Goal: Transaction & Acquisition: Purchase product/service

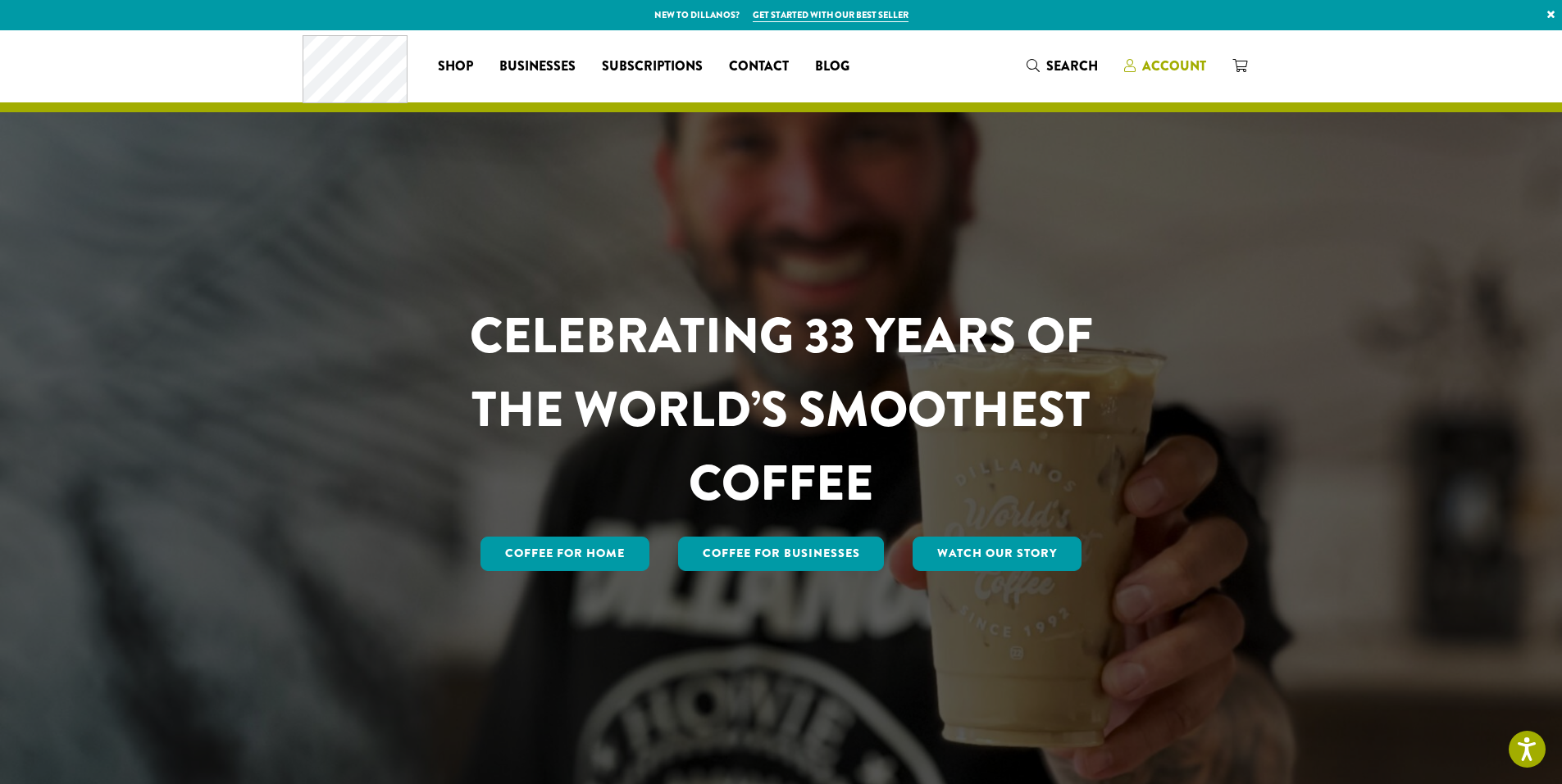
click at [1173, 65] on span "Account" at bounding box center [1174, 66] width 64 height 19
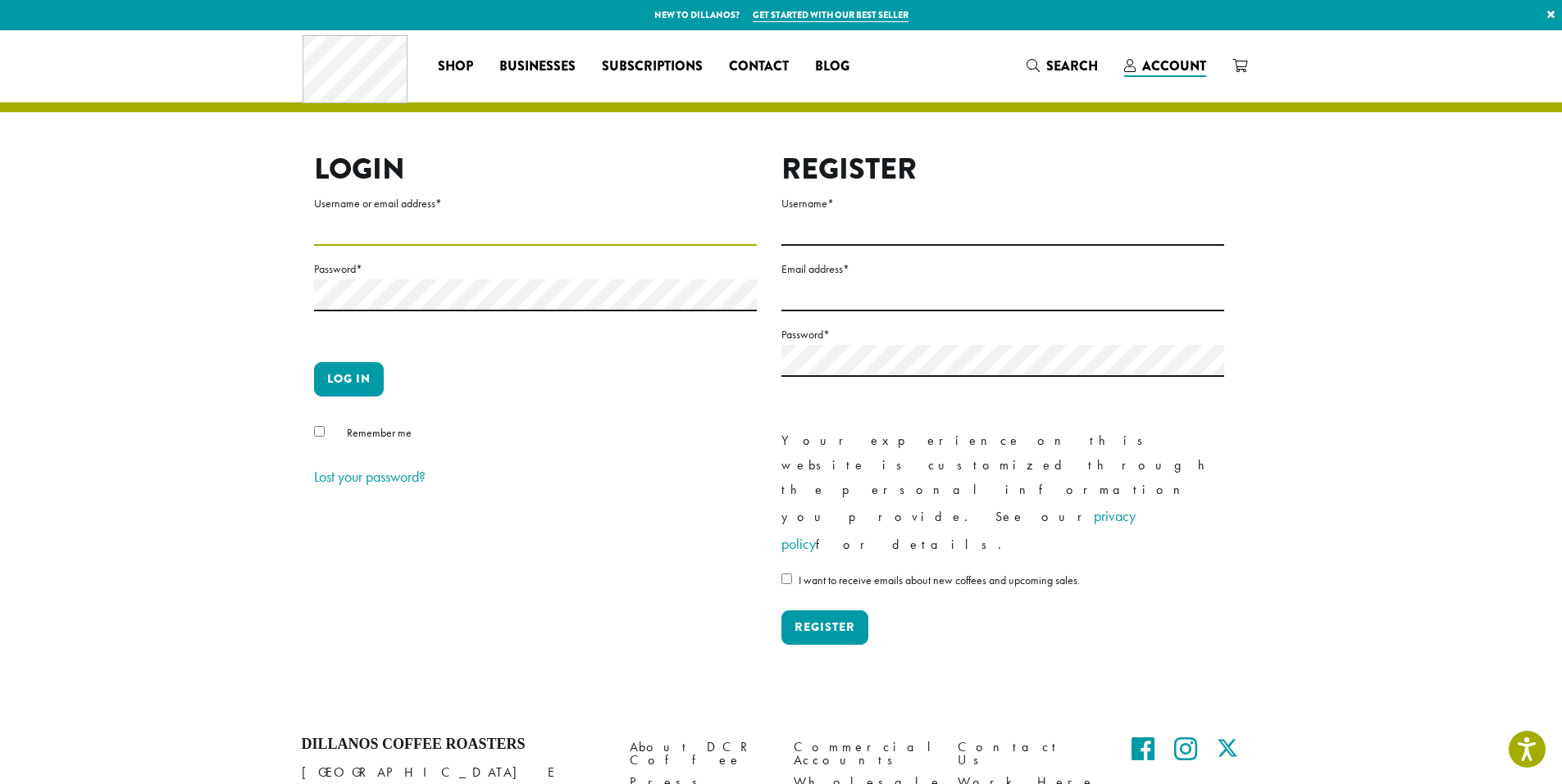
click at [337, 233] on input "Username or email address *" at bounding box center [535, 230] width 443 height 32
type input "**********"
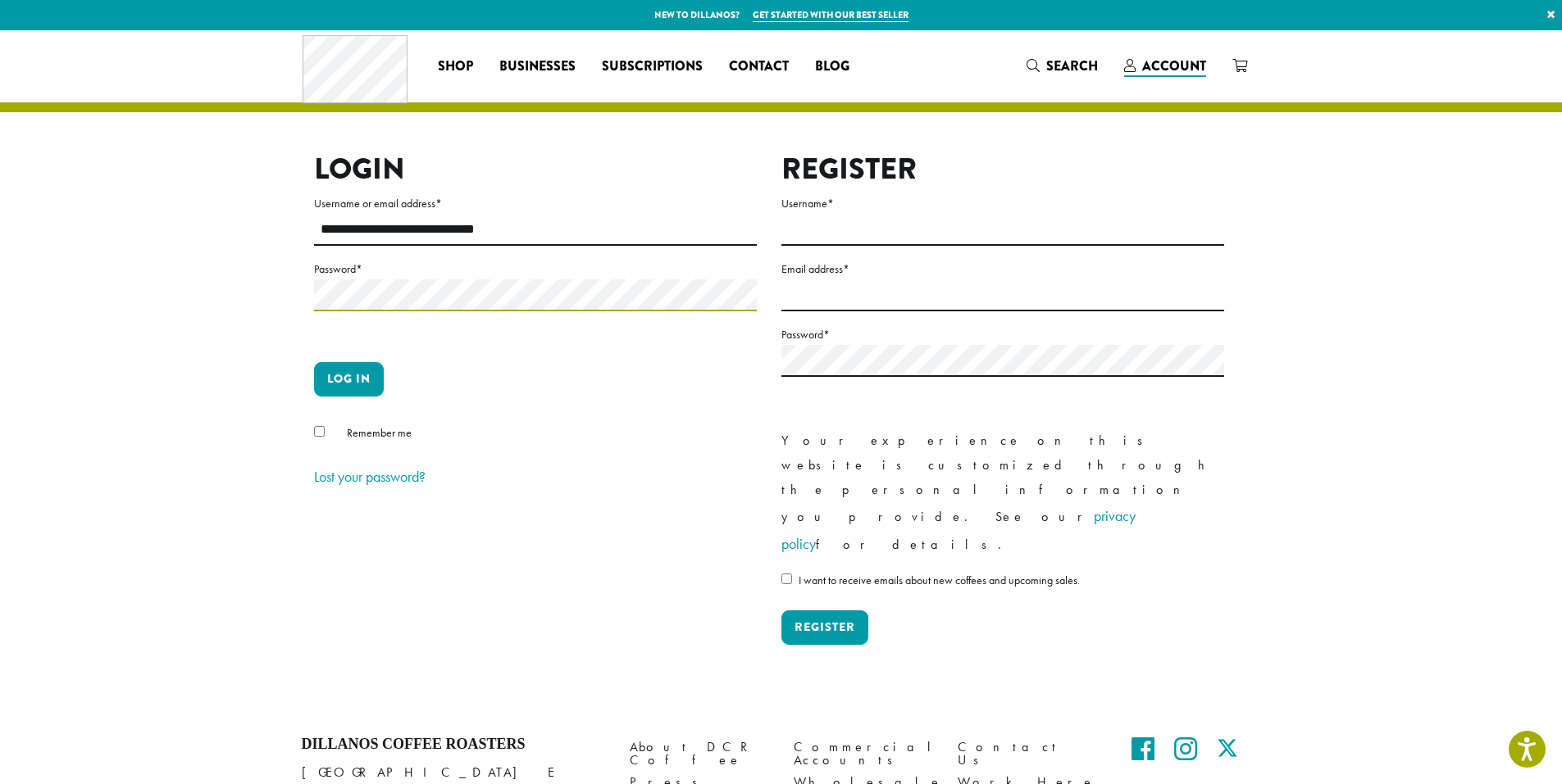
click at [314, 362] on button "Log in" at bounding box center [349, 379] width 70 height 34
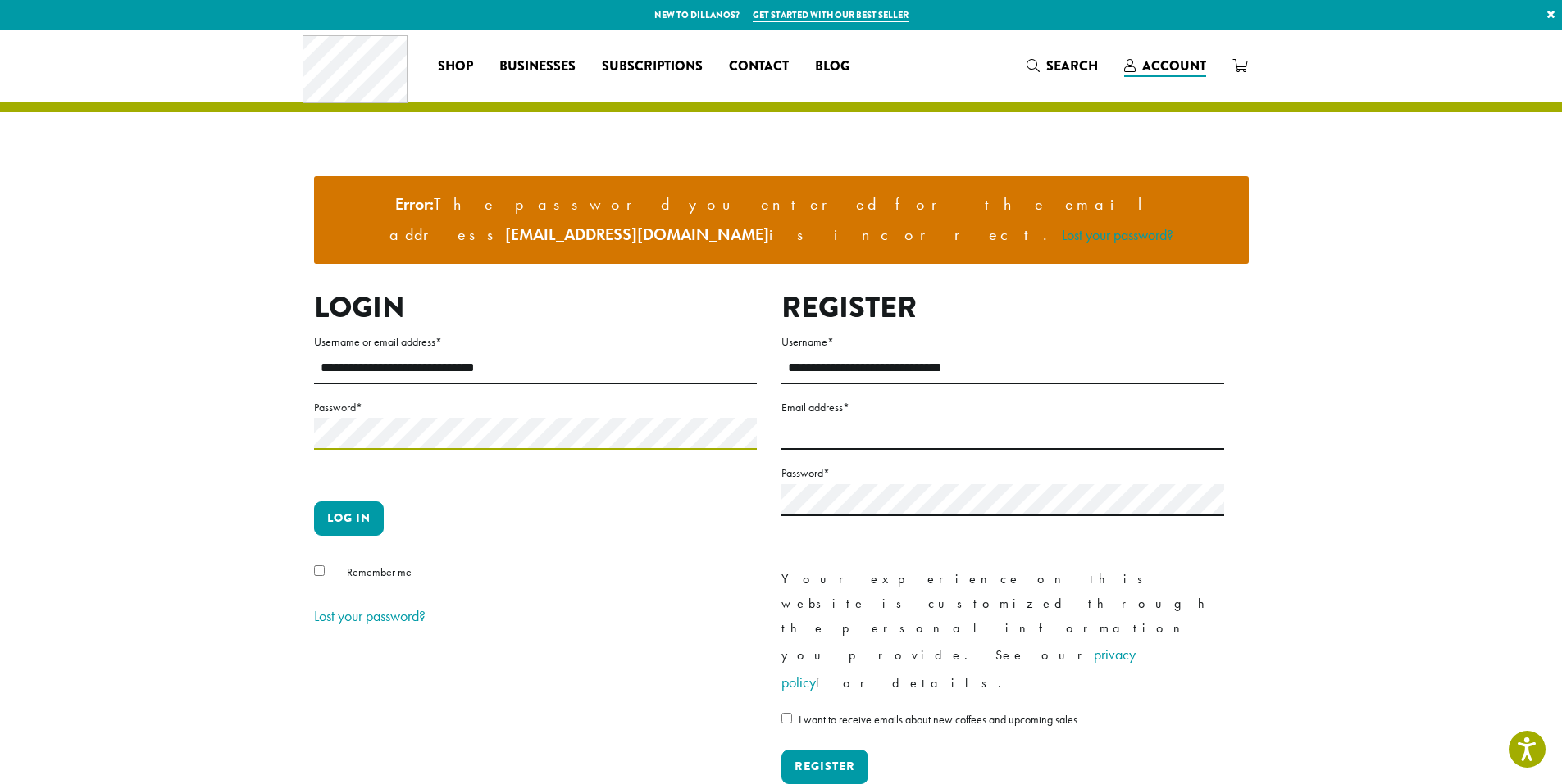
click at [314, 502] on button "Log in" at bounding box center [349, 519] width 70 height 34
click at [406, 607] on link "Lost your password?" at bounding box center [369, 616] width 112 height 19
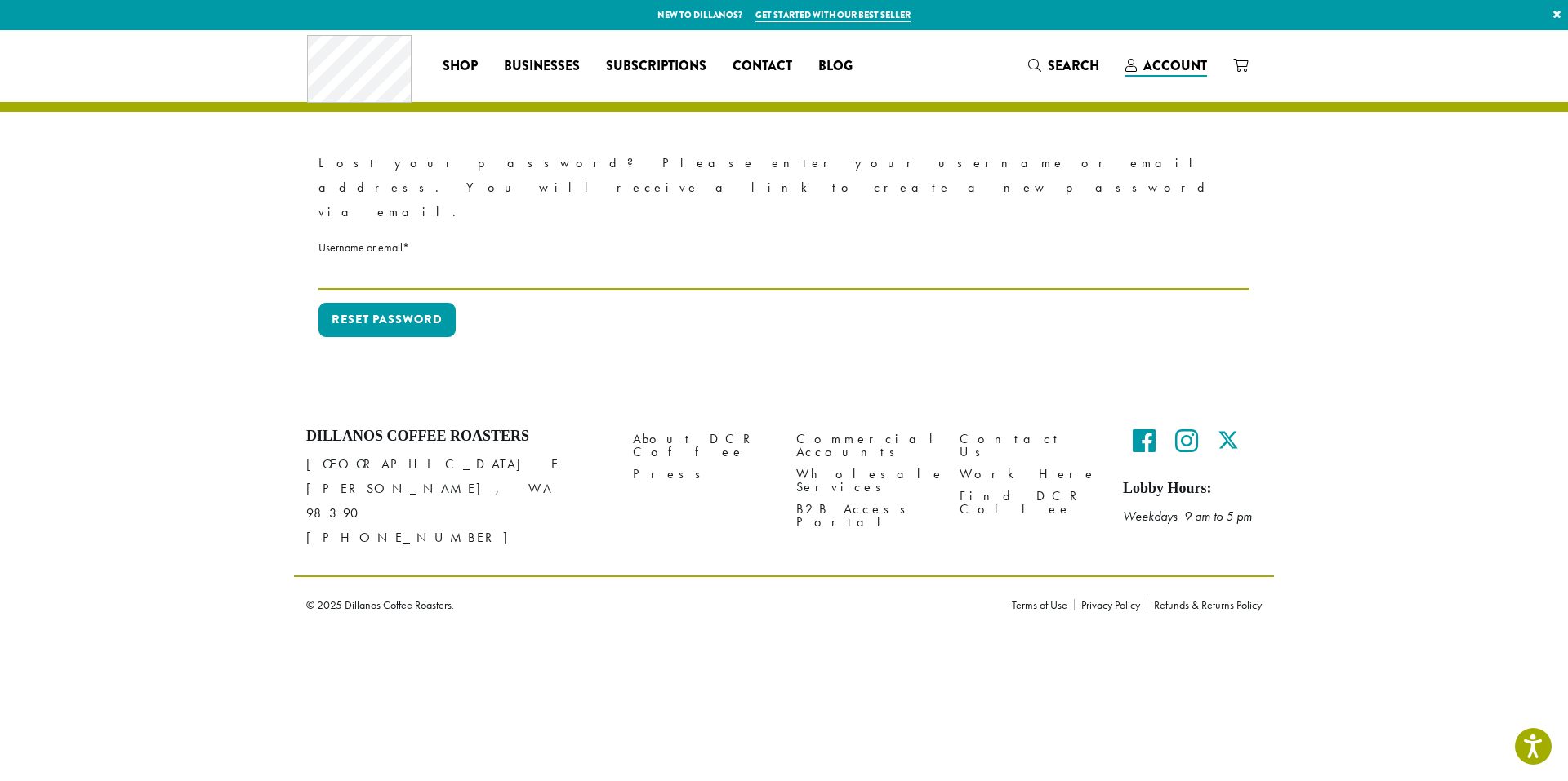
click at [388, 258] on input "Username or email * Required" at bounding box center [784, 274] width 931 height 32
type input "**********"
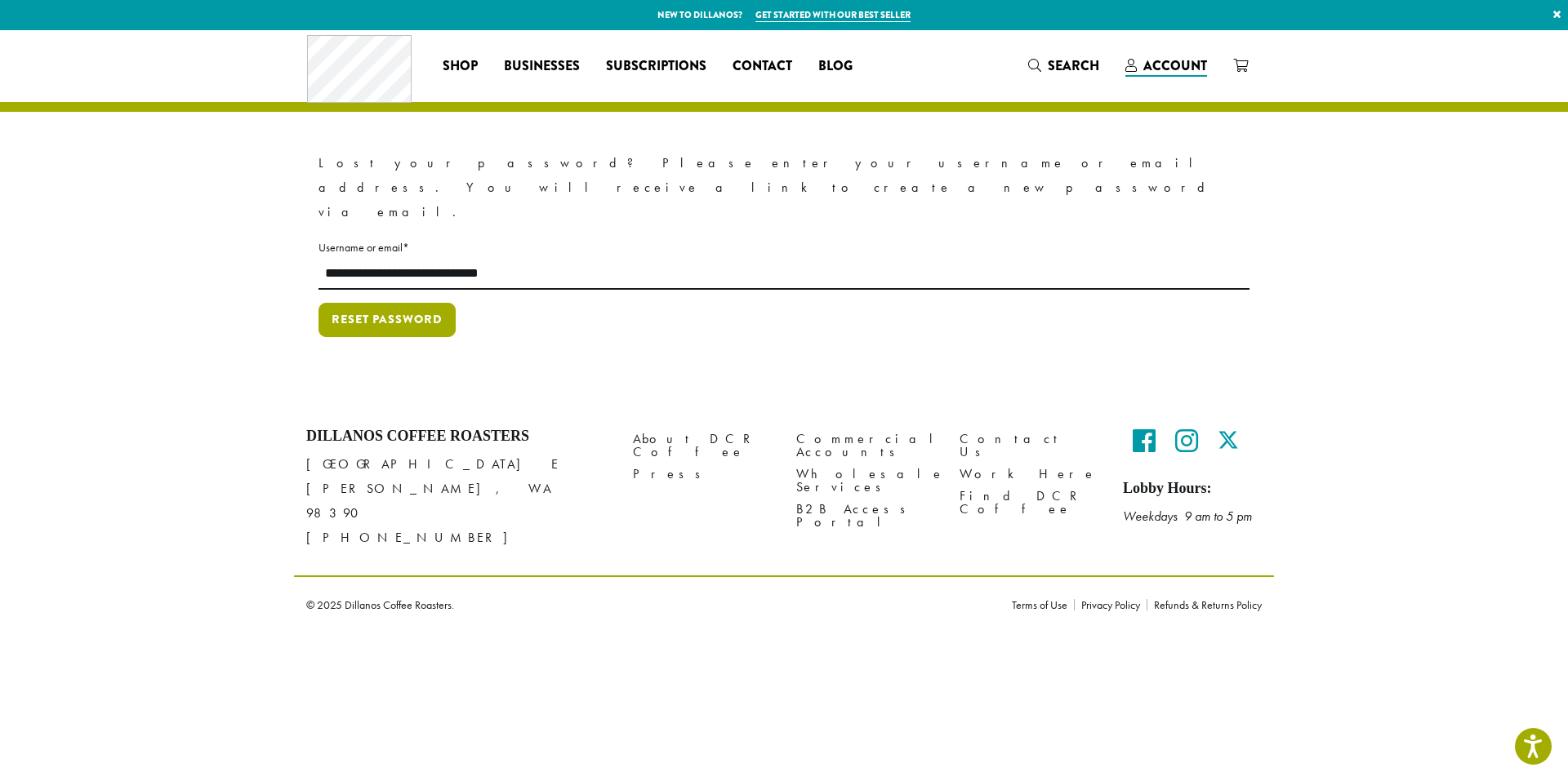
click at [396, 303] on button "Reset password" at bounding box center [387, 320] width 138 height 34
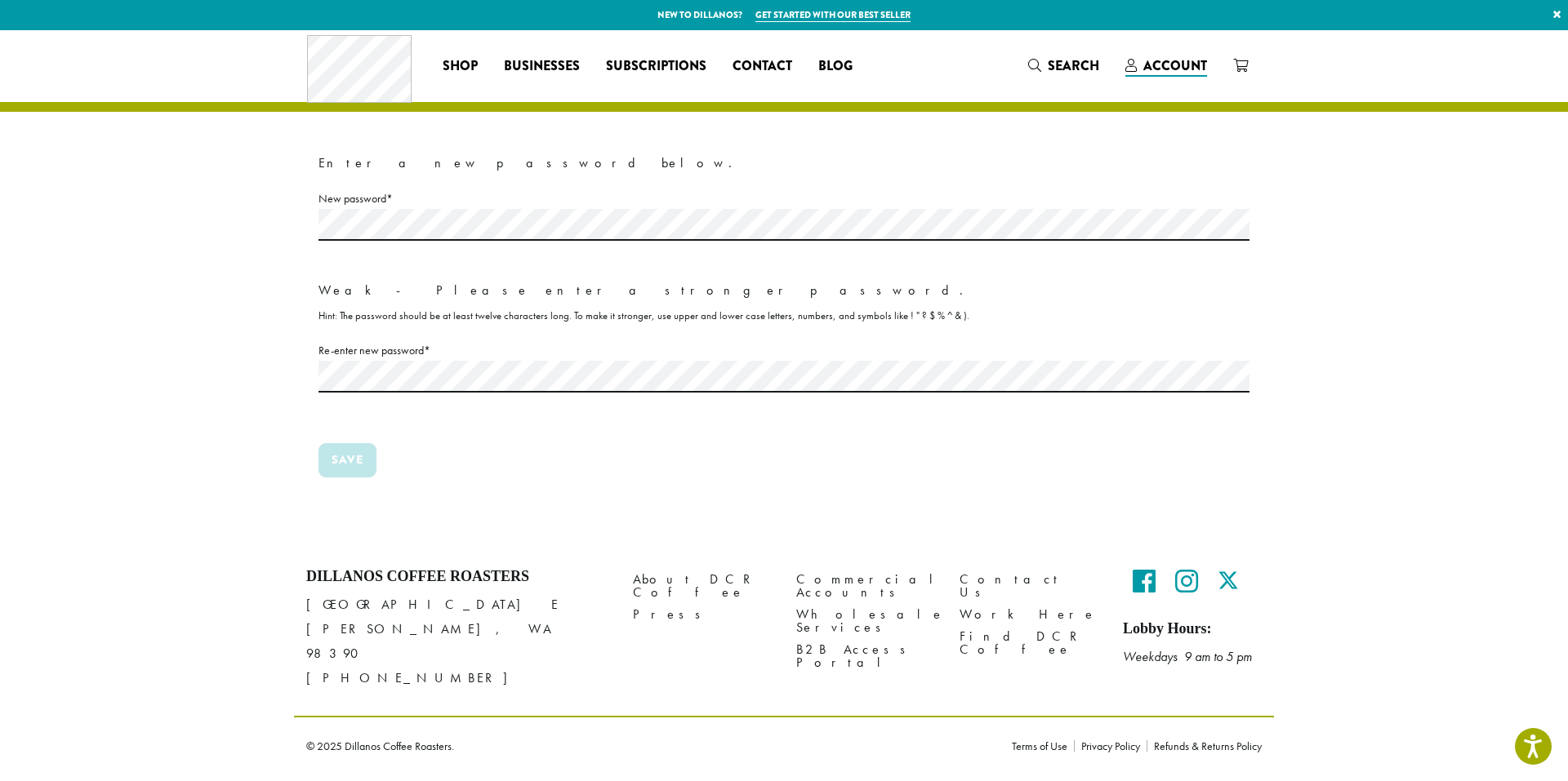
click at [1036, 261] on p "New password * Required Weak - Please enter a stronger password. Hint: The pass…" at bounding box center [784, 258] width 931 height 139
click at [452, 460] on p "Save" at bounding box center [784, 467] width 931 height 48
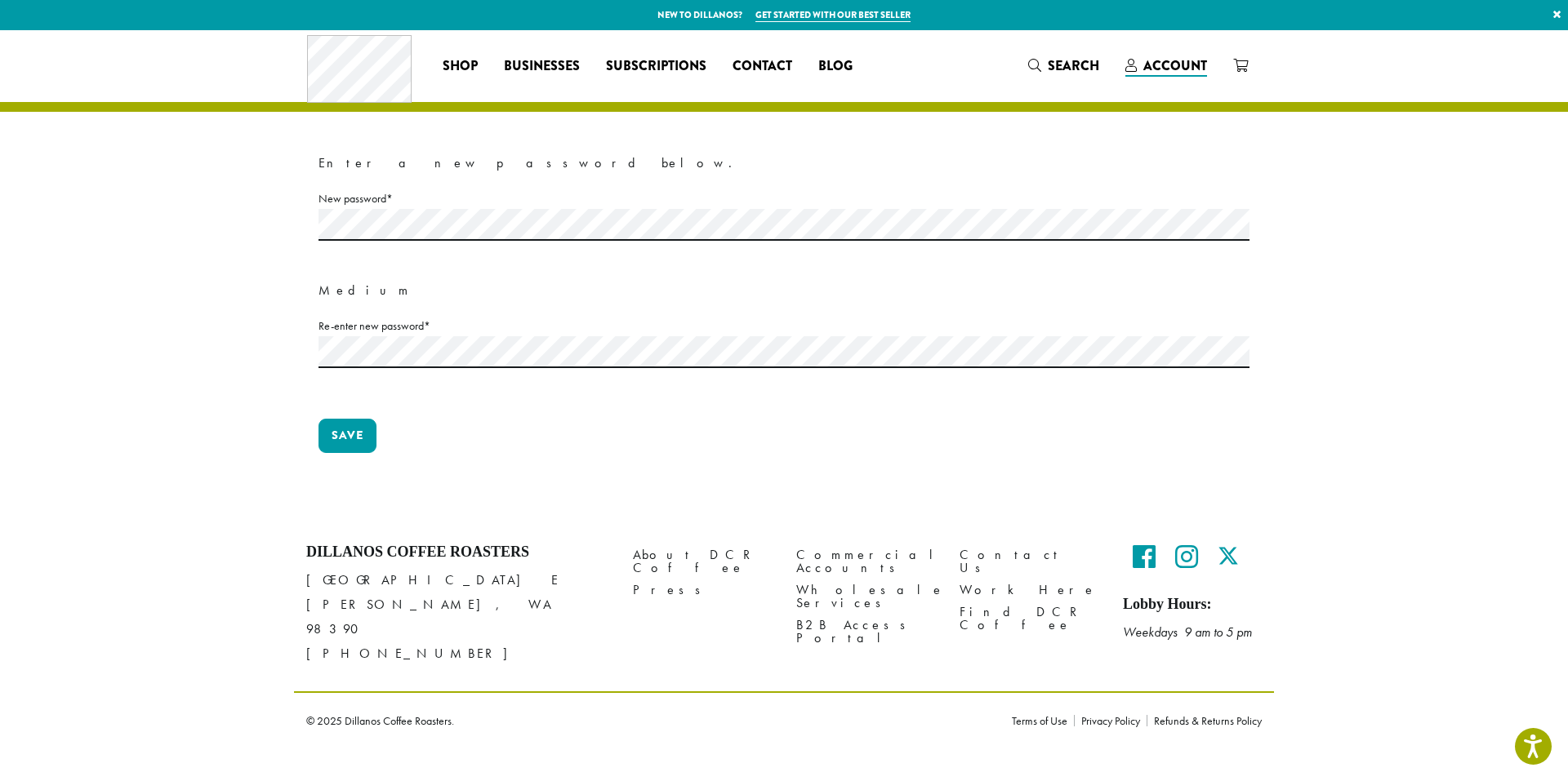
click at [148, 230] on section "Enter a new password below. New password * Required Medium Re-enter new passwor…" at bounding box center [784, 275] width 1568 height 489
click at [327, 430] on button "Save" at bounding box center [347, 435] width 58 height 34
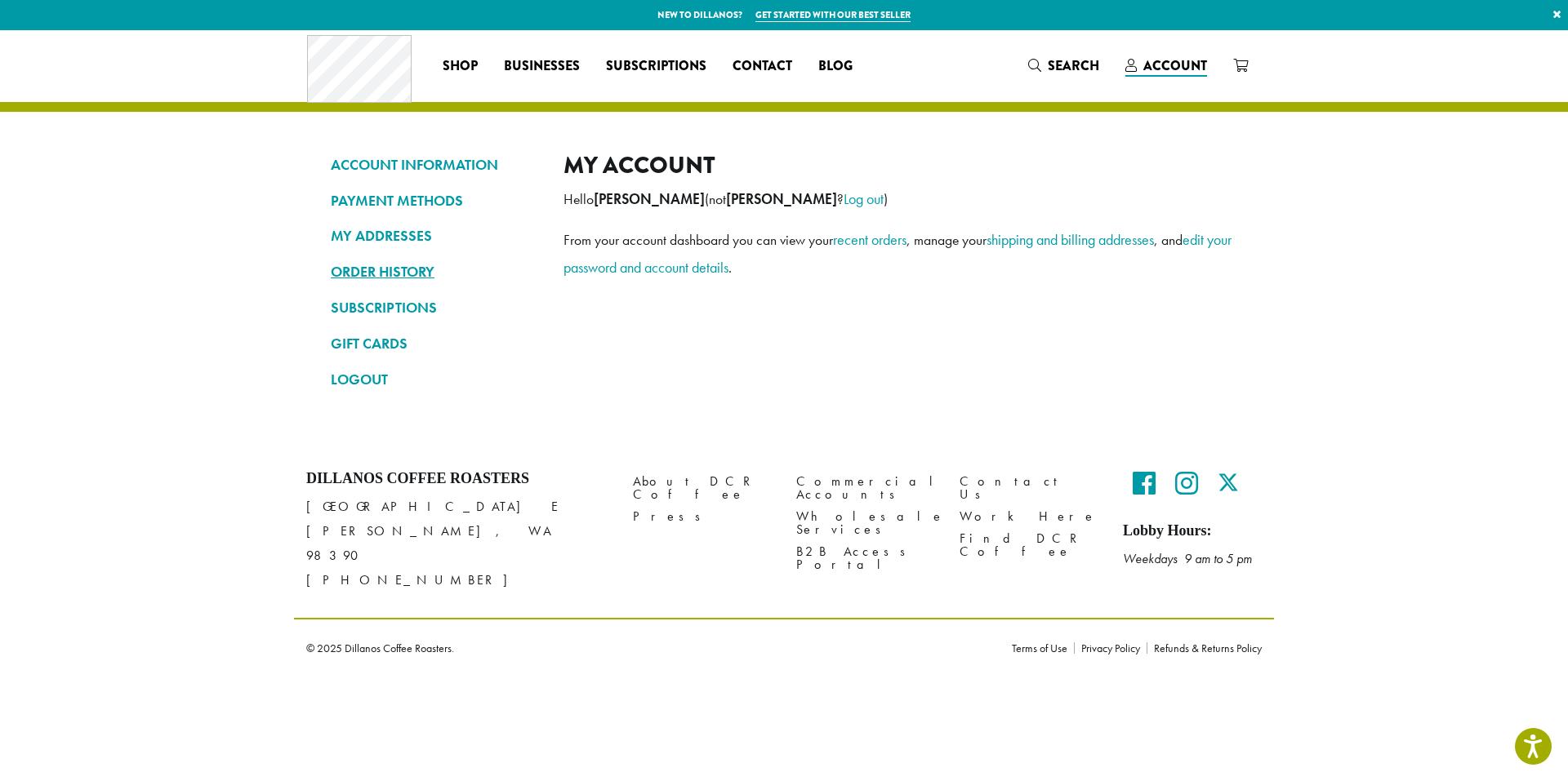
click at [404, 268] on link "ORDER HISTORY" at bounding box center [435, 272] width 208 height 28
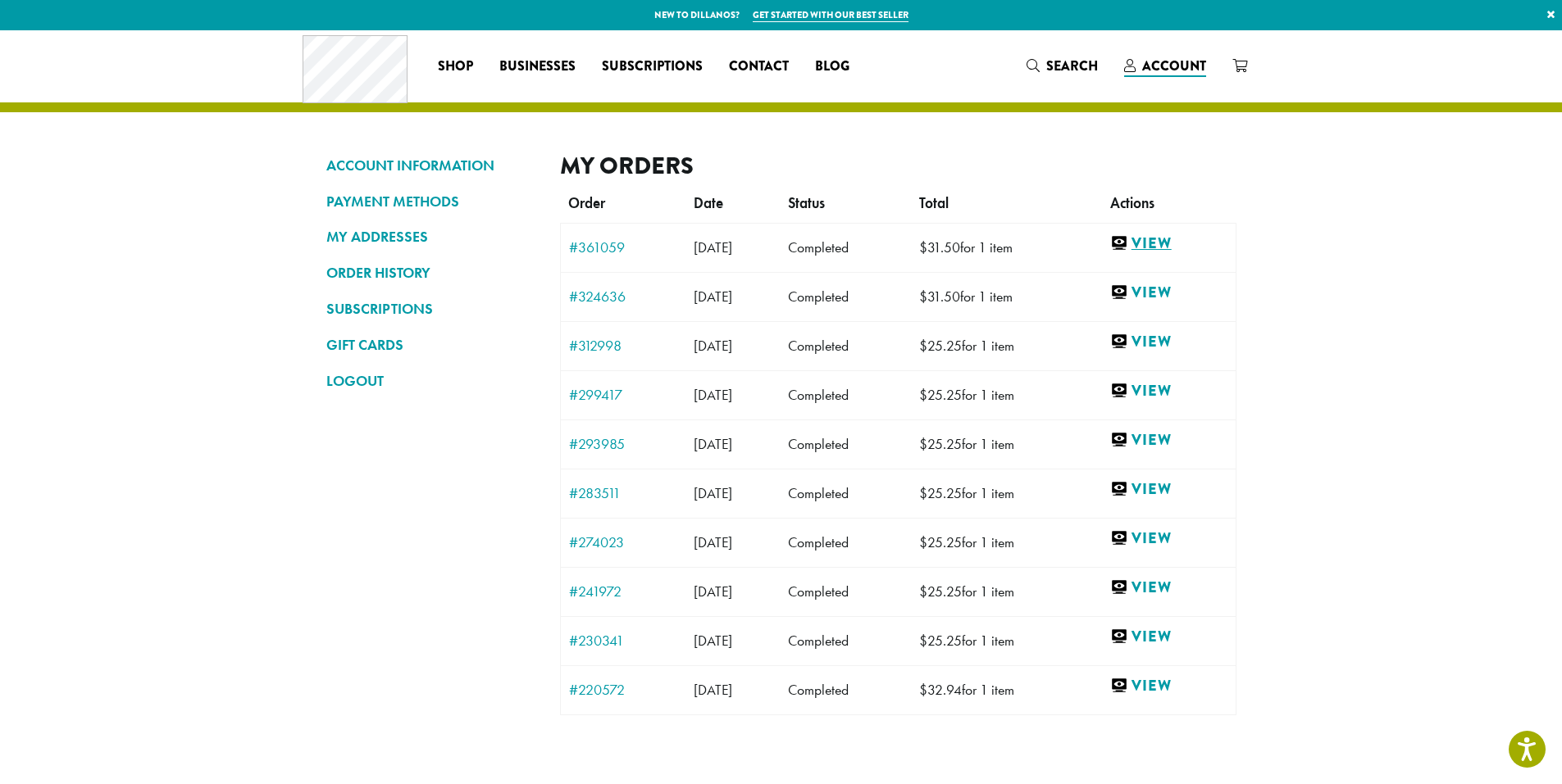
click at [1172, 243] on link "View" at bounding box center [1169, 244] width 118 height 20
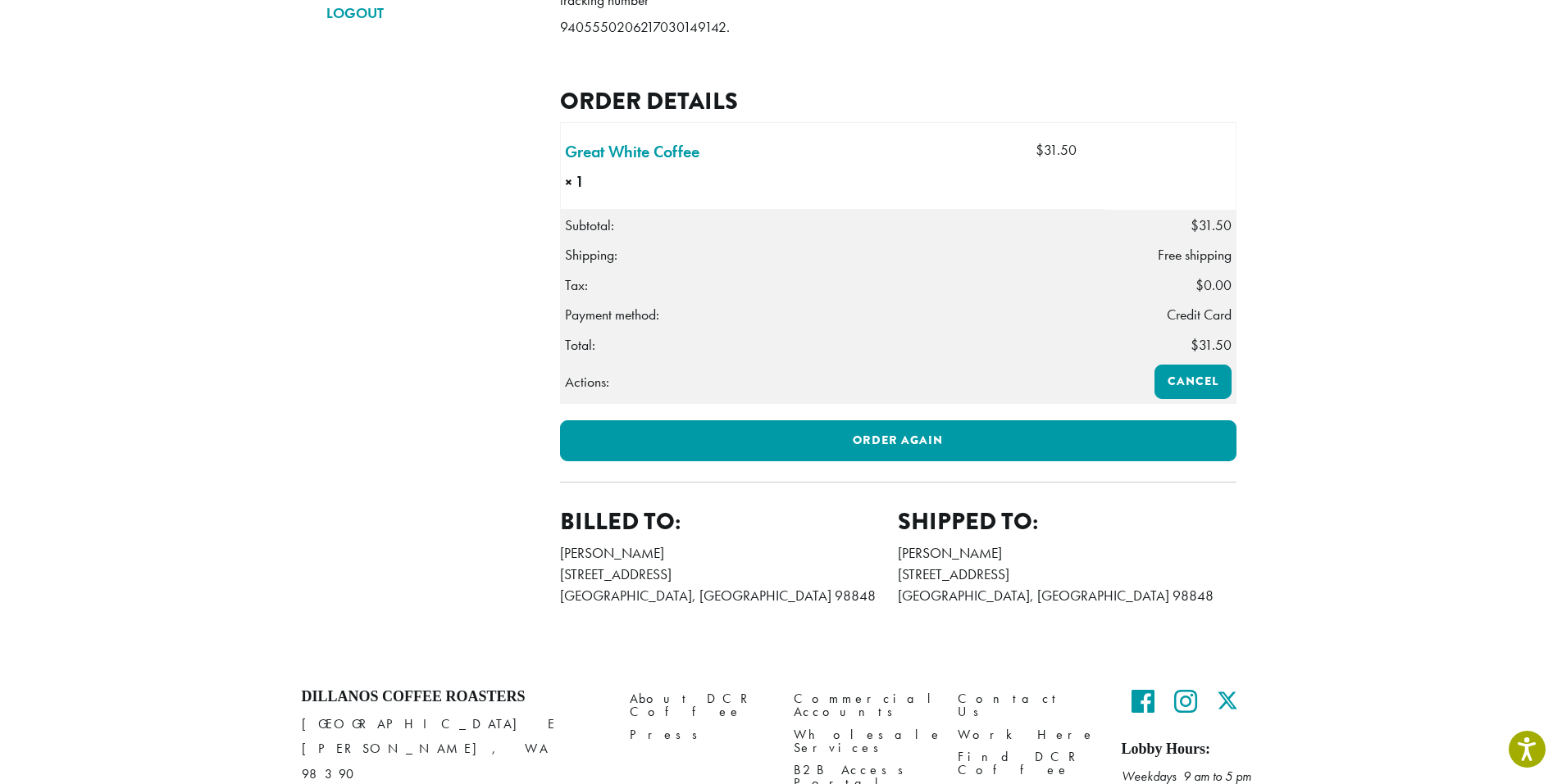
scroll to position [369, 0]
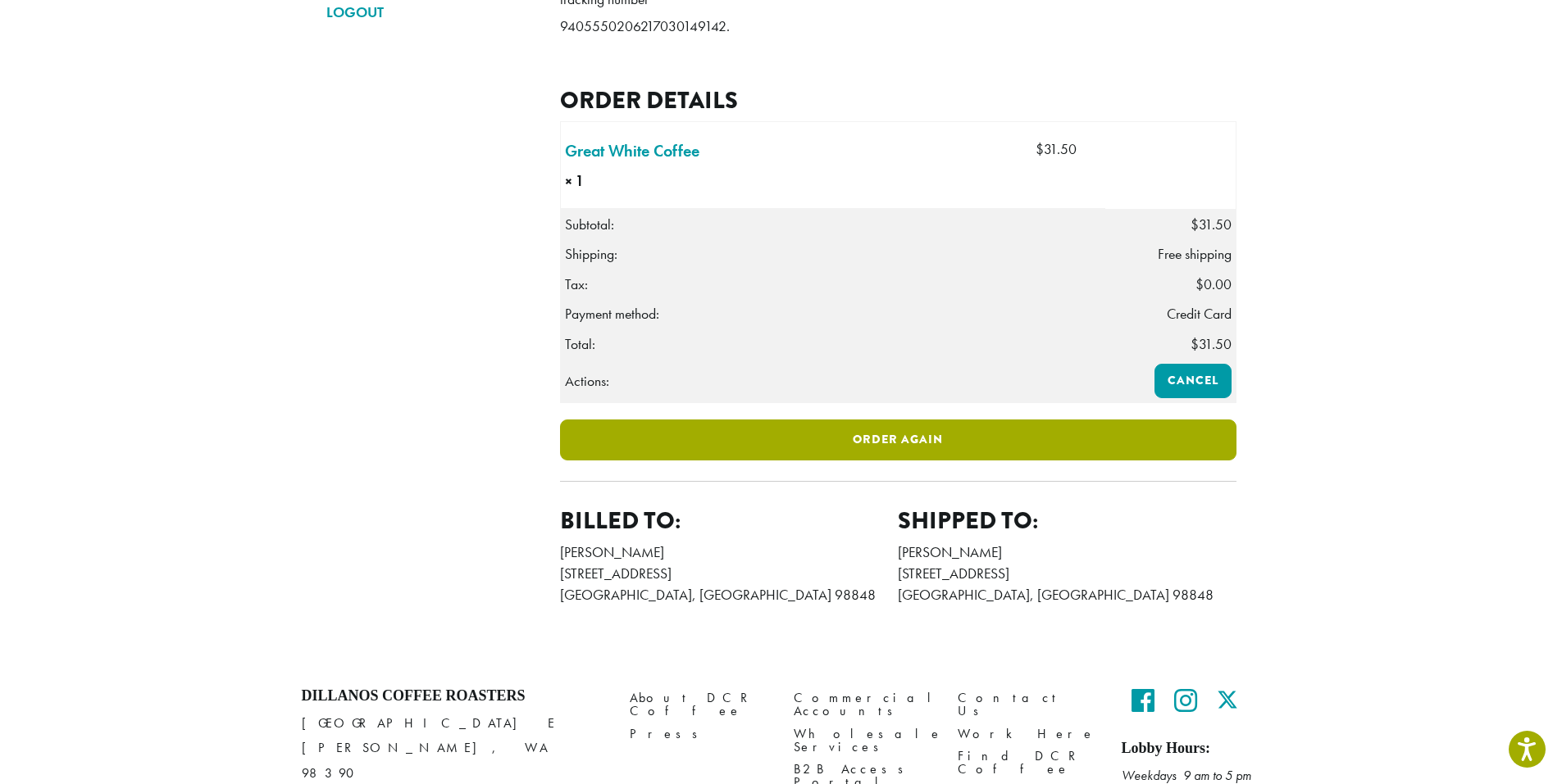
click at [813, 458] on link "Order again" at bounding box center [899, 440] width 677 height 41
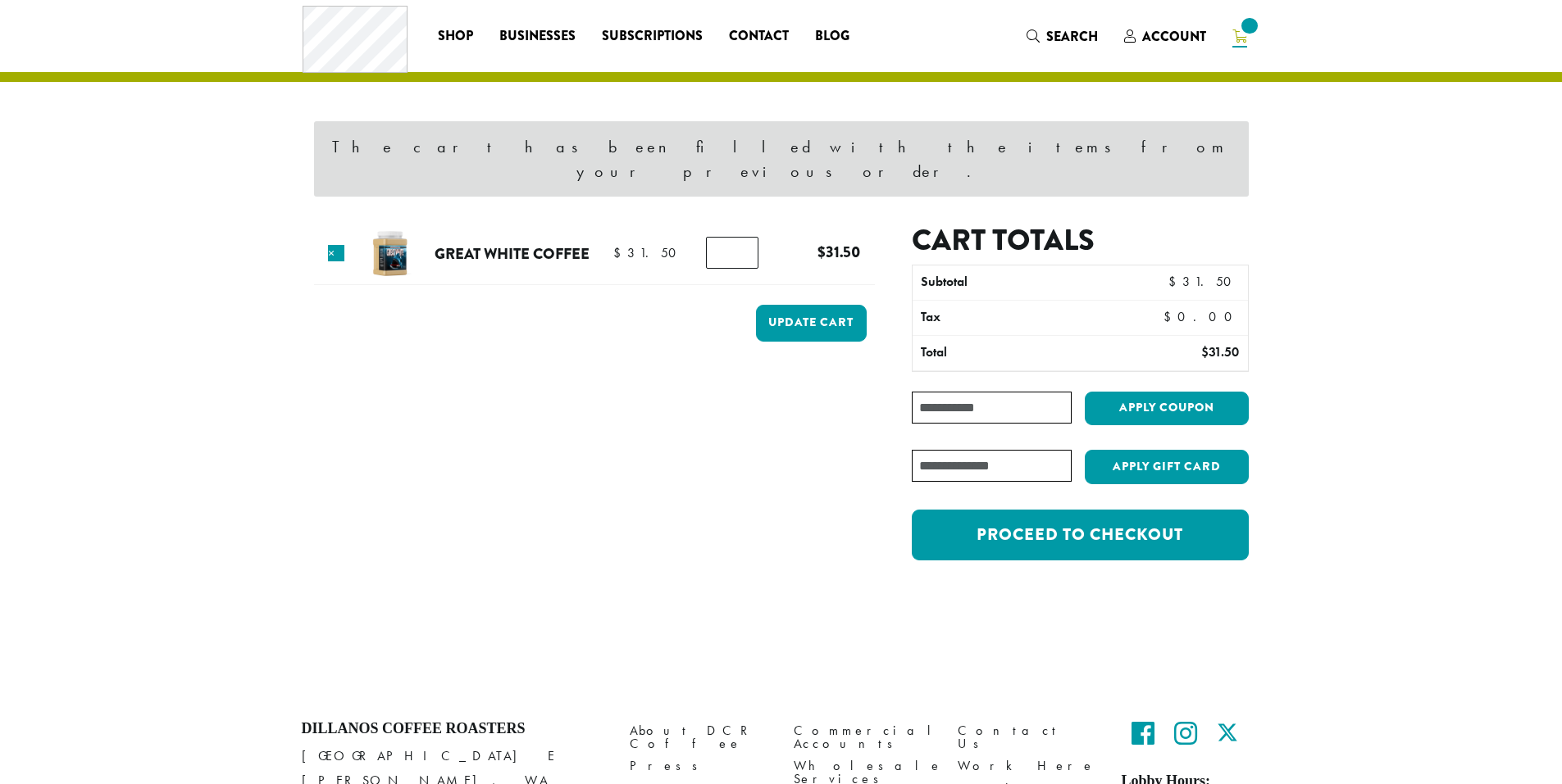
click at [902, 462] on div "Cart totals Subtotal $ 31.50 Tax $ 0.00 Total $ 31.50 Coupon: Apply coupon Have…" at bounding box center [1062, 401] width 374 height 355
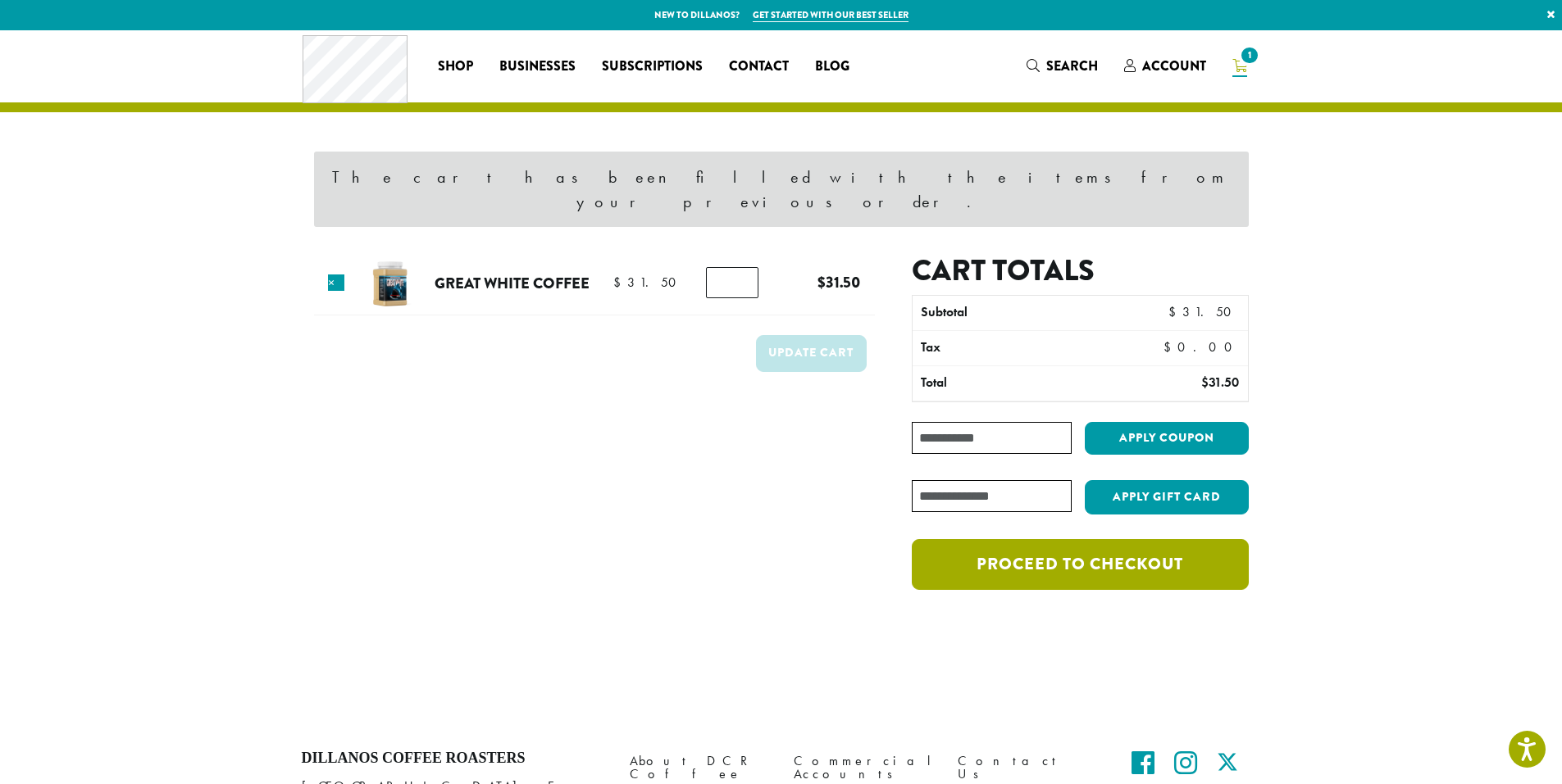
click at [1134, 539] on link "Proceed to checkout" at bounding box center [1080, 565] width 336 height 51
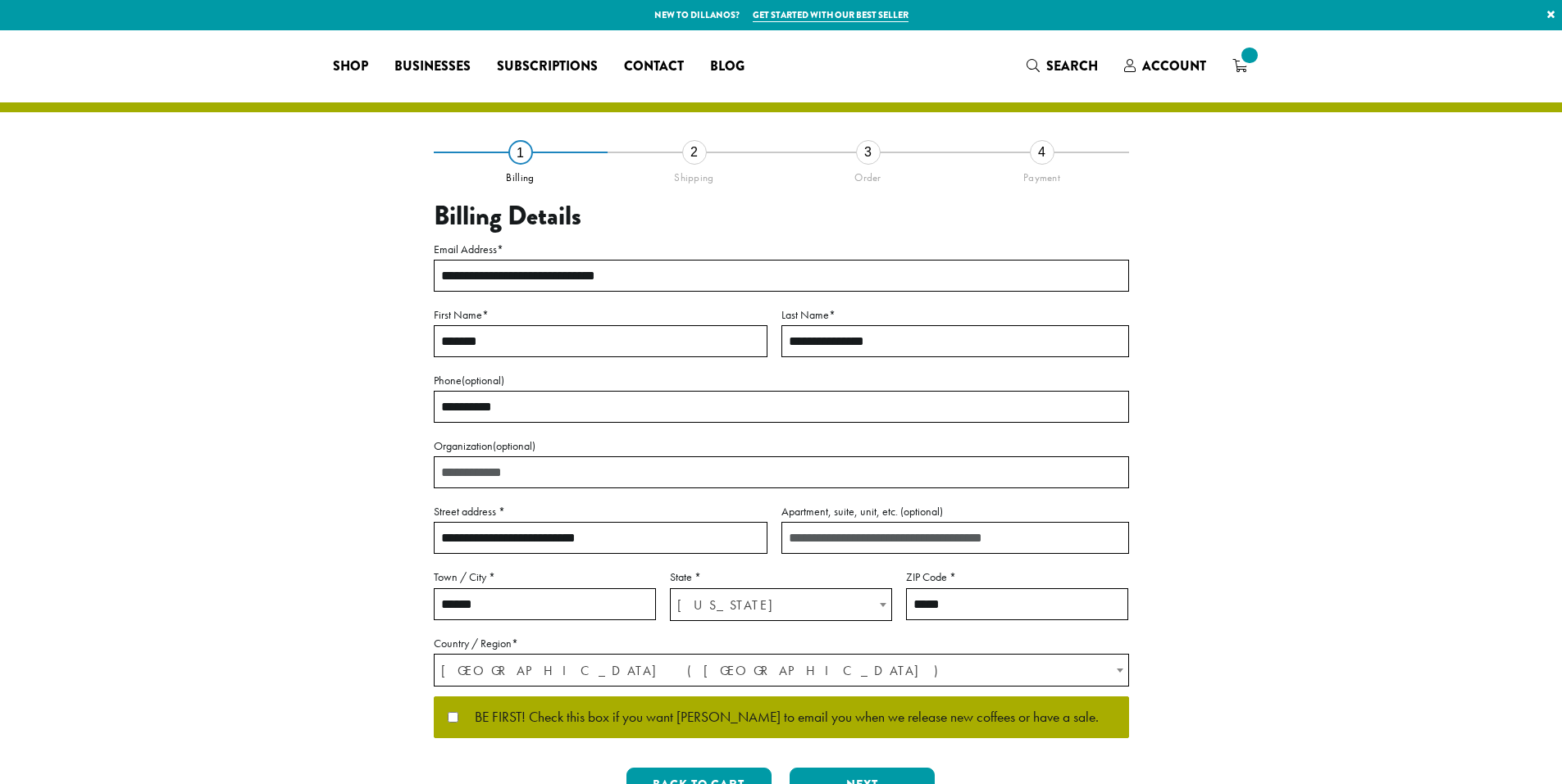
select select "**"
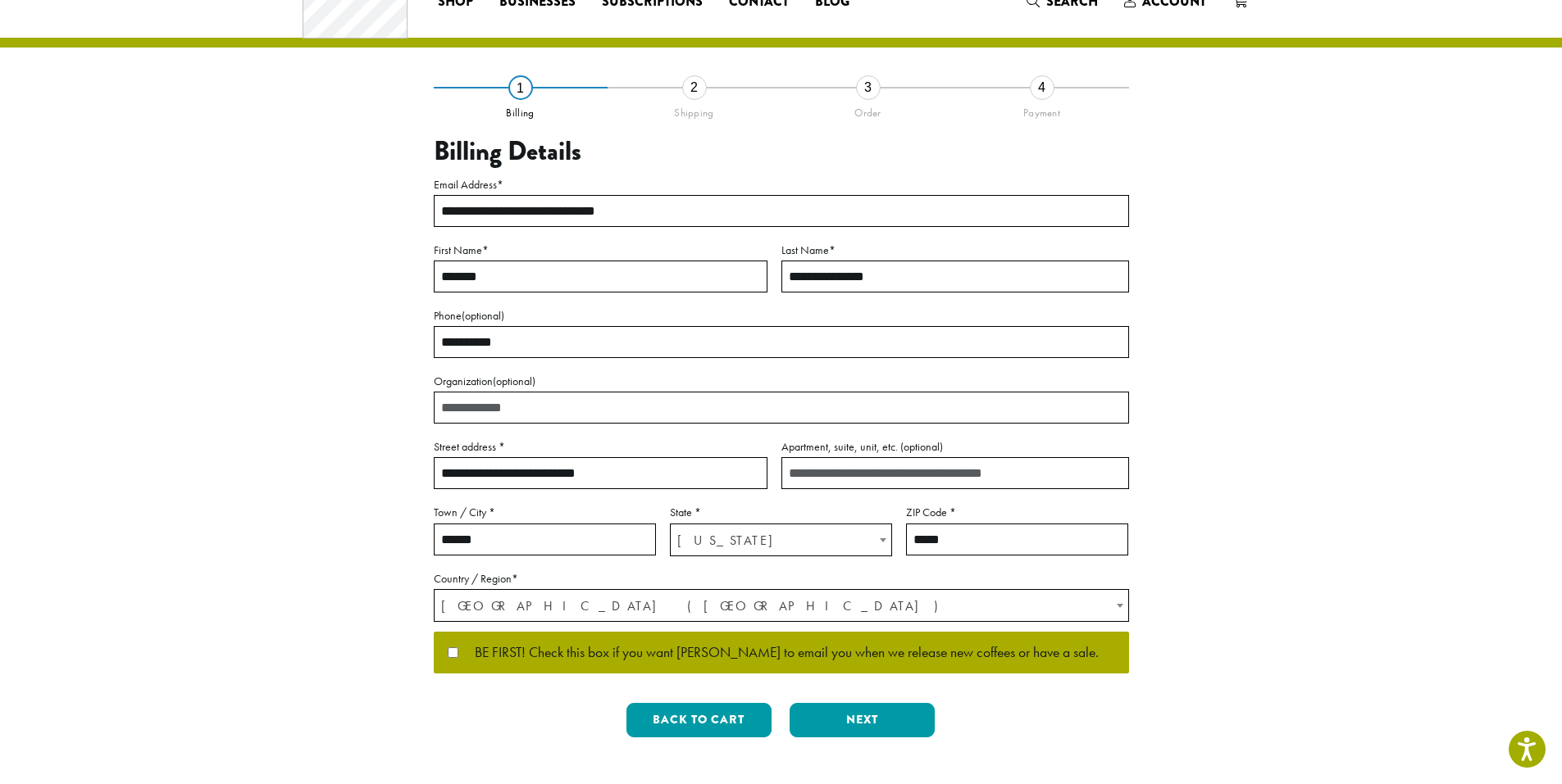
scroll to position [280, 0]
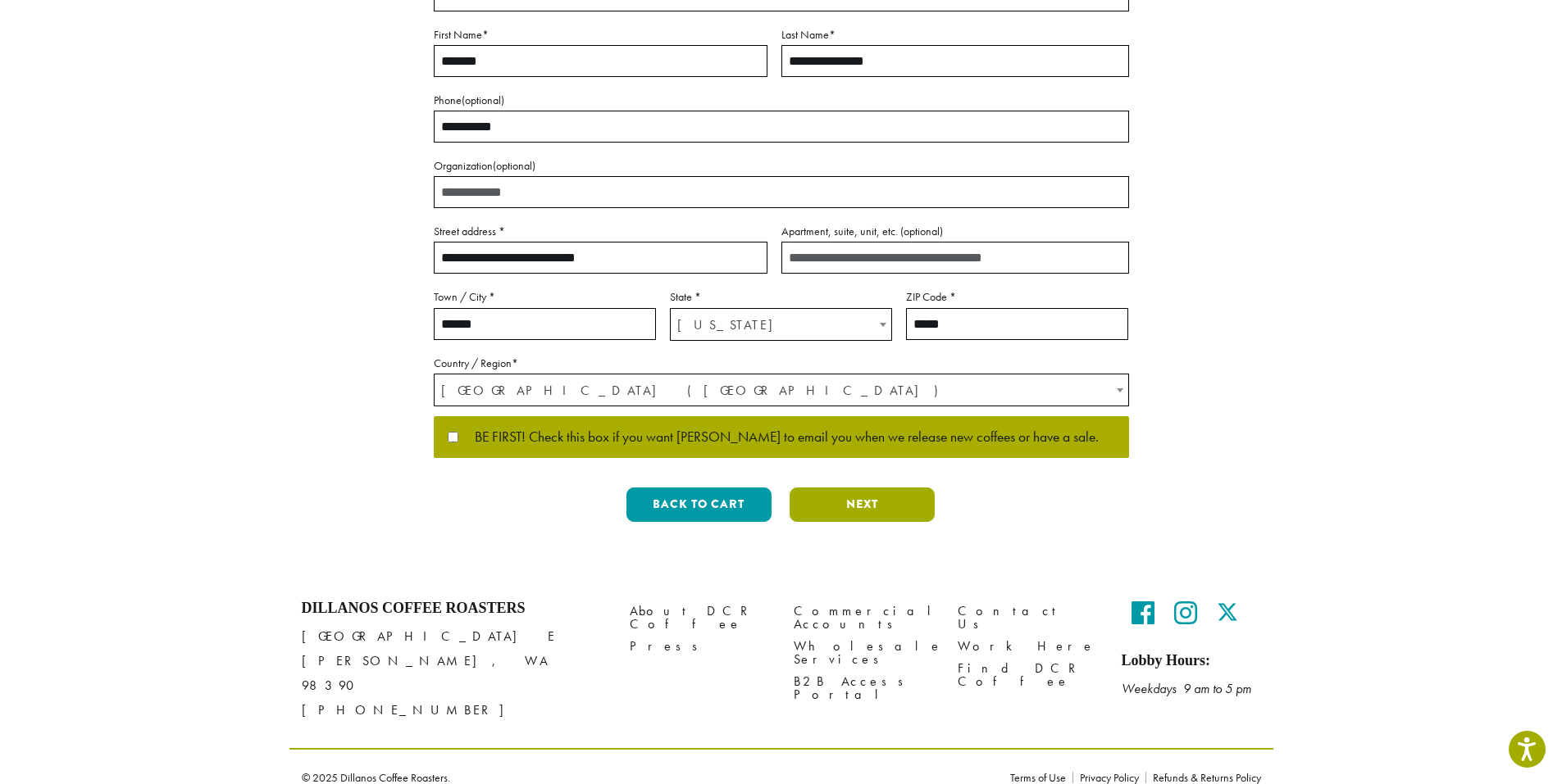
click at [848, 495] on button "Next" at bounding box center [862, 504] width 145 height 34
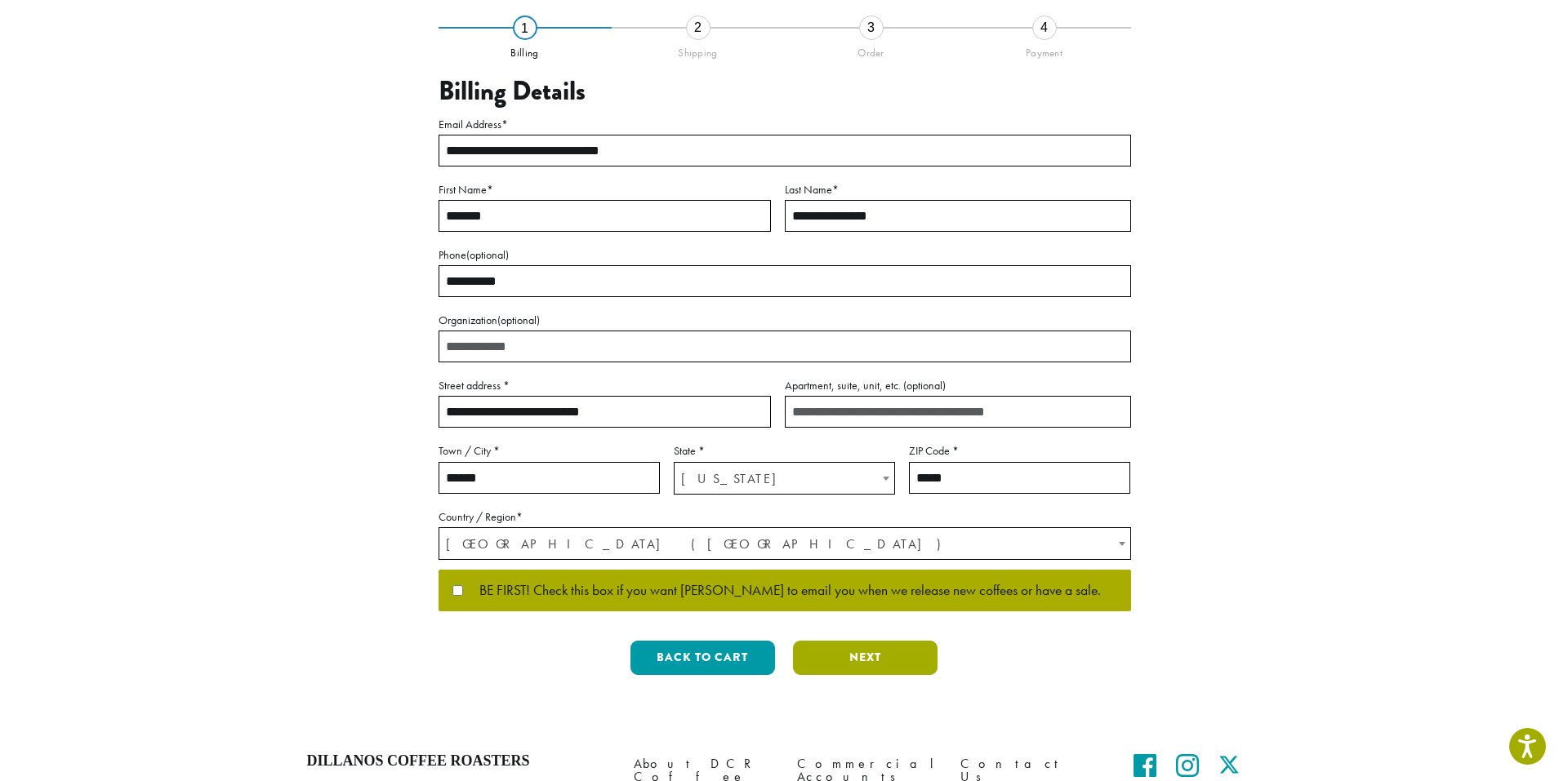
scroll to position [0, 0]
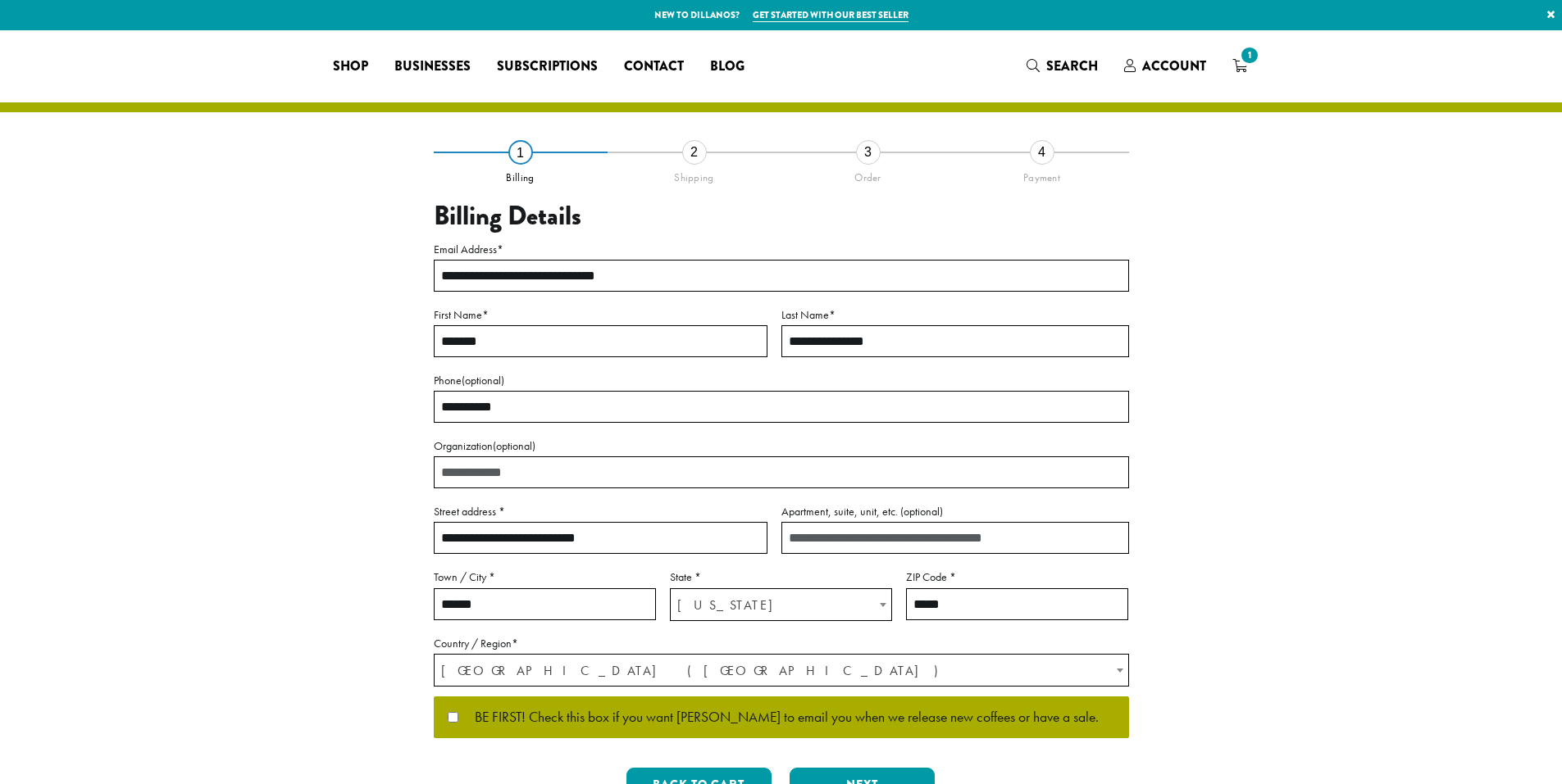
select select "**"
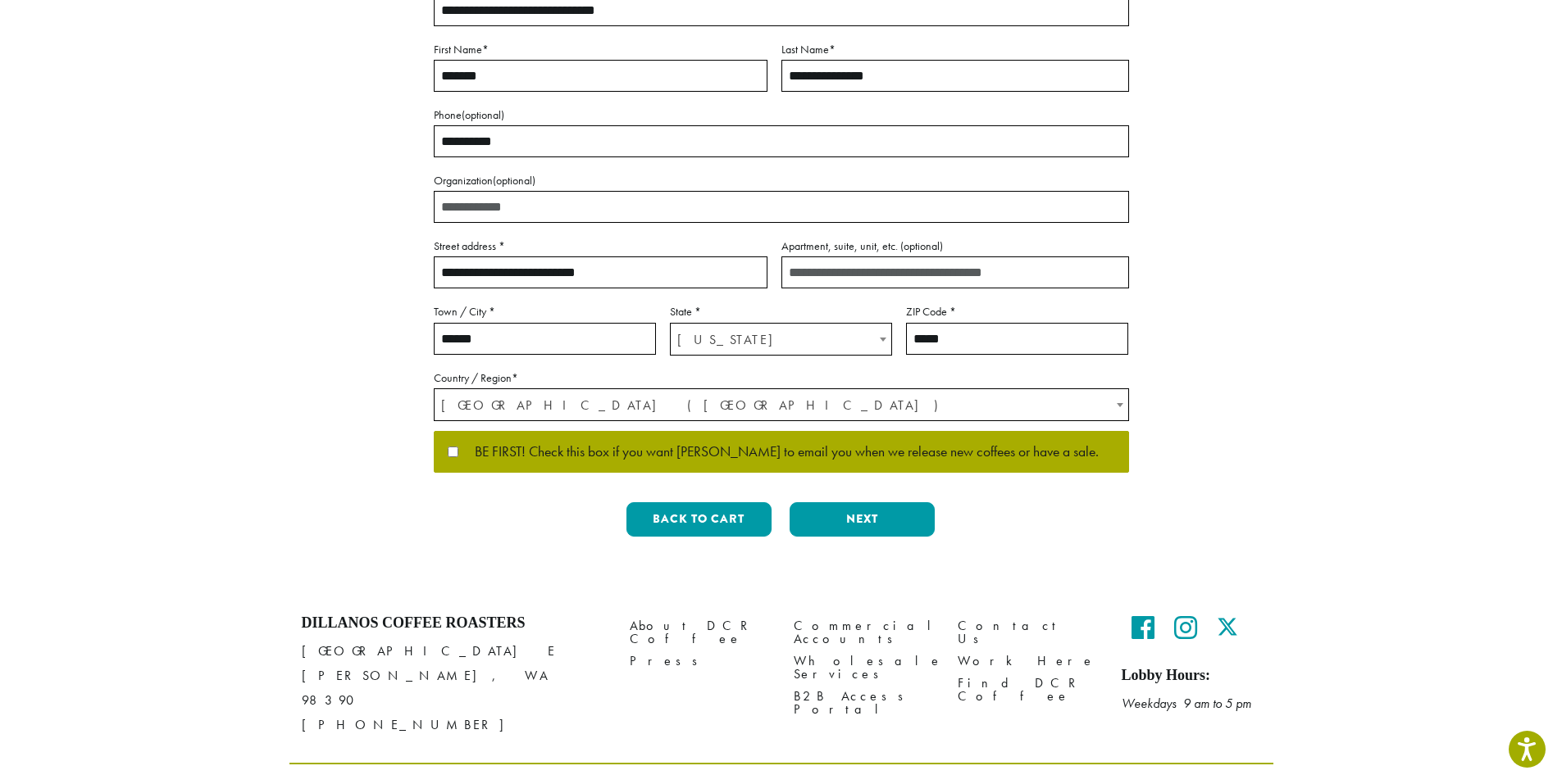
scroll to position [268, 0]
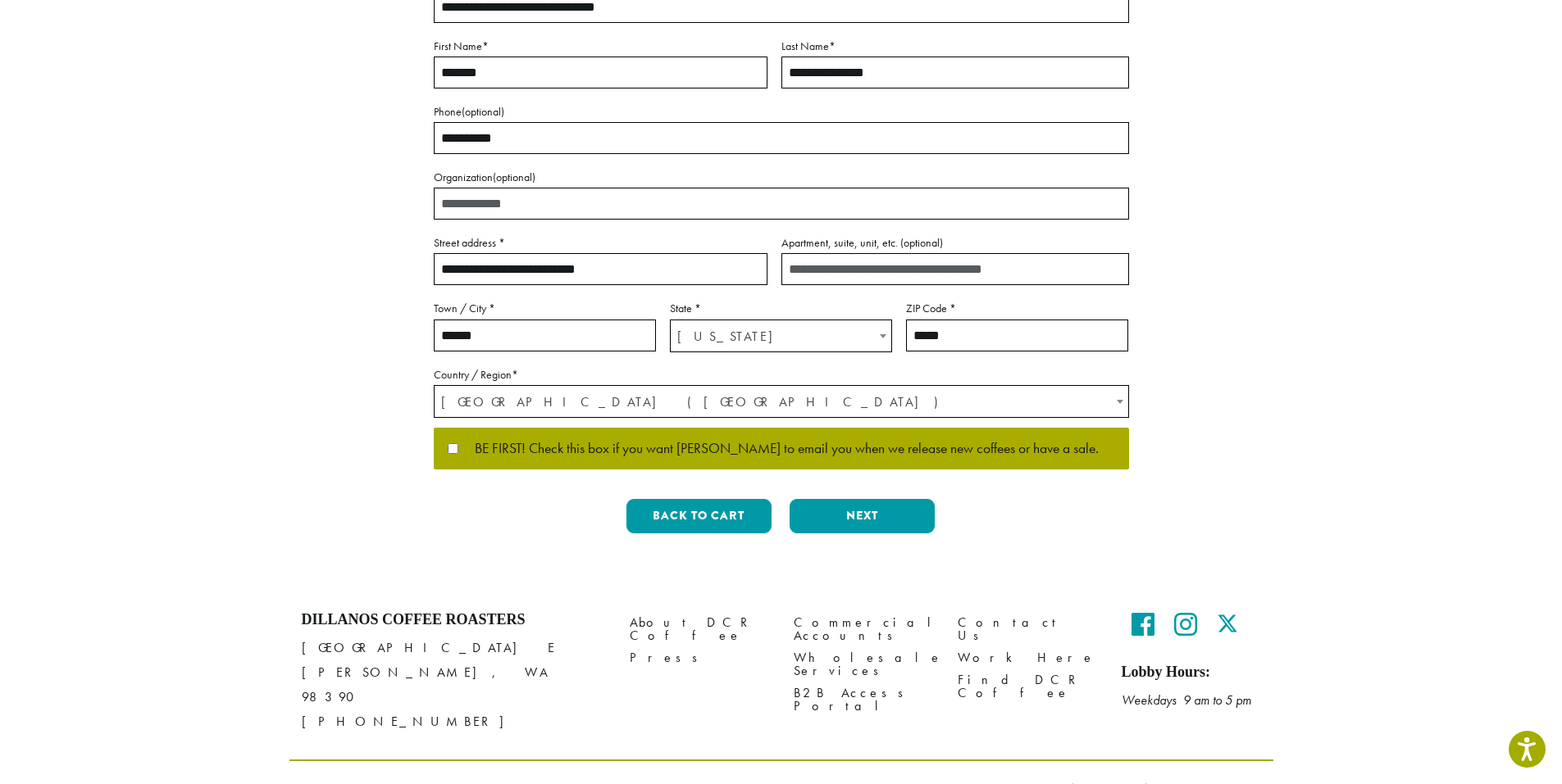
click at [848, 513] on button "Next" at bounding box center [862, 516] width 145 height 34
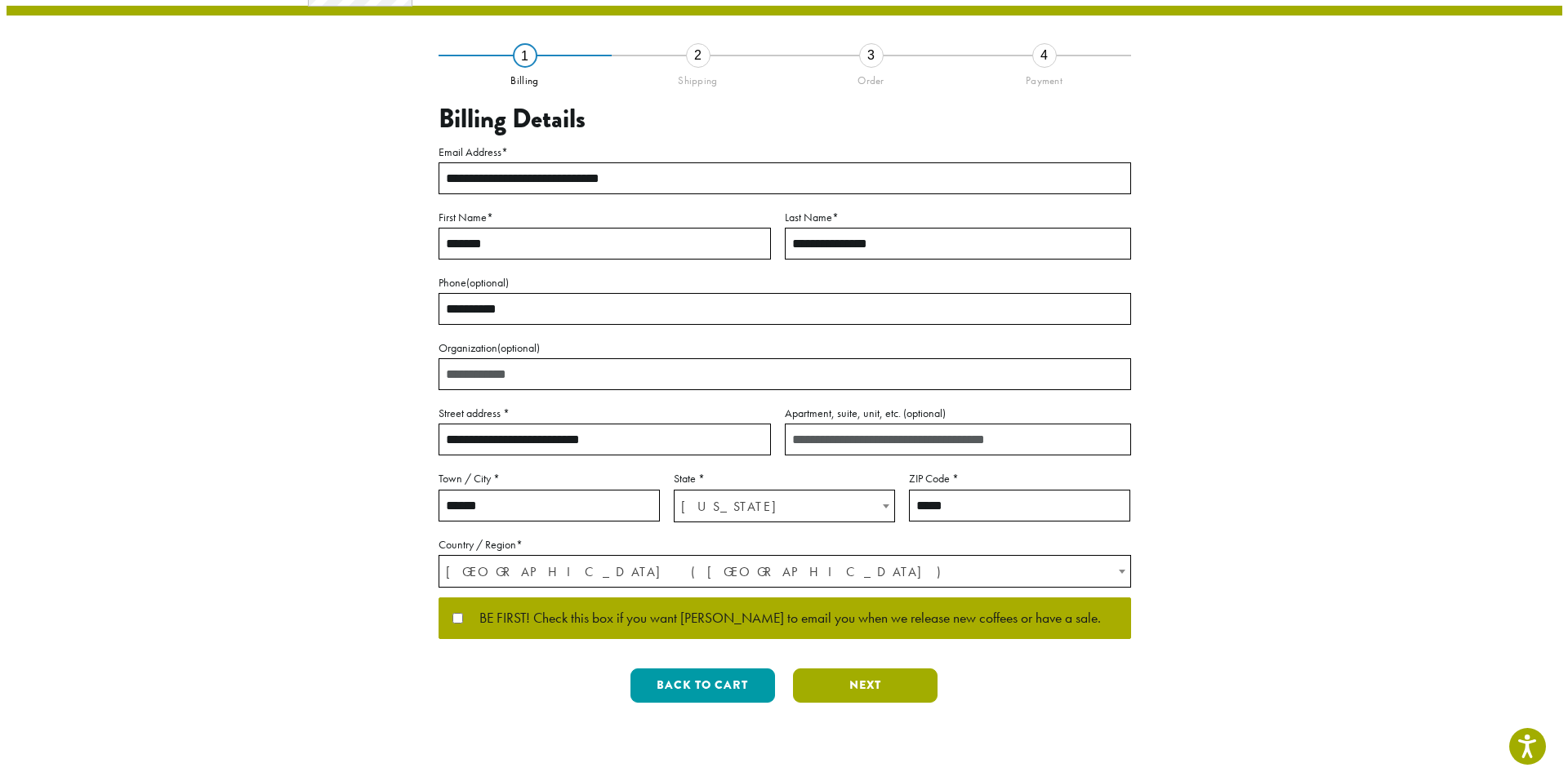
scroll to position [0, 0]
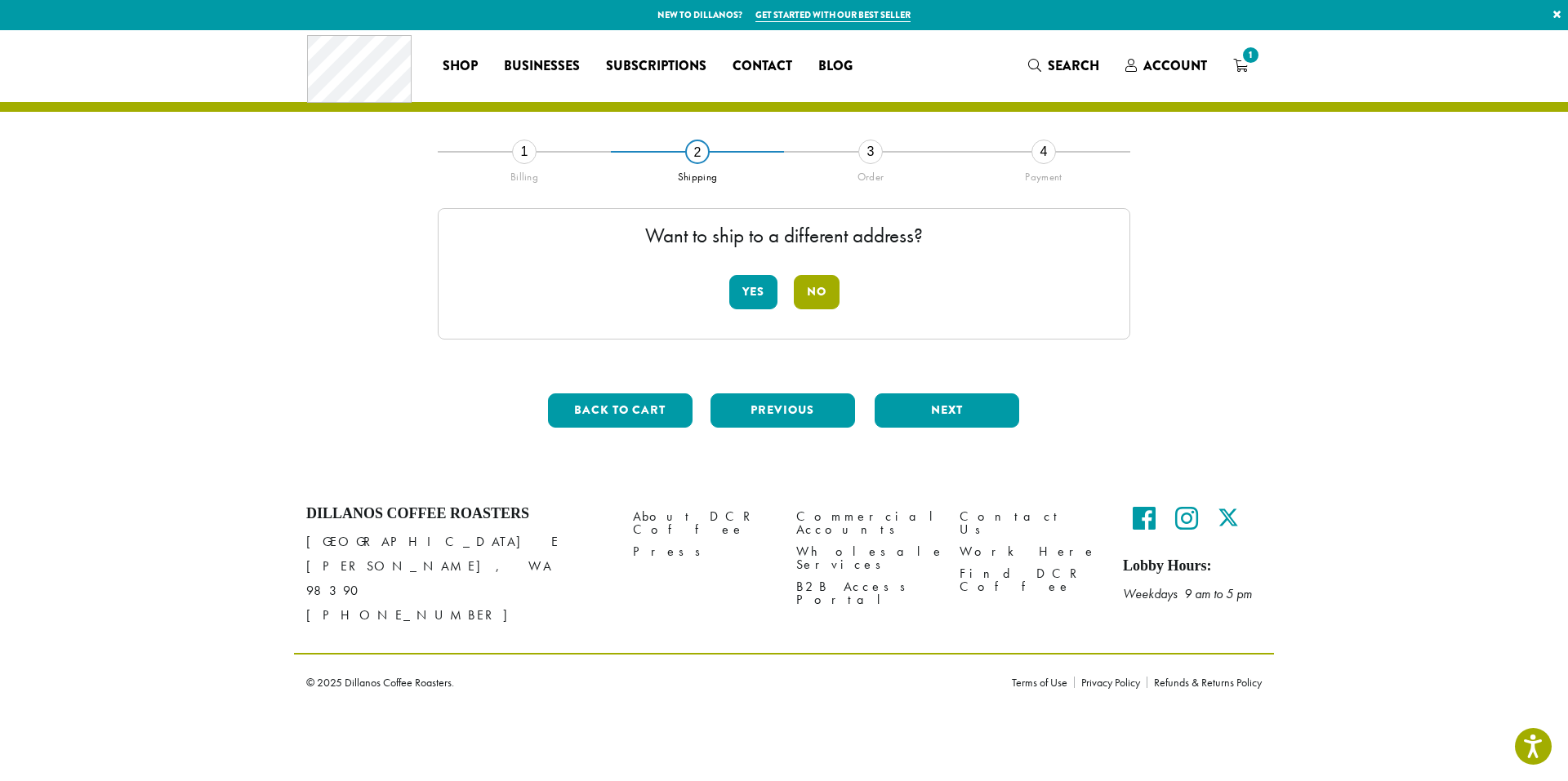
click at [819, 293] on button "No" at bounding box center [817, 292] width 46 height 34
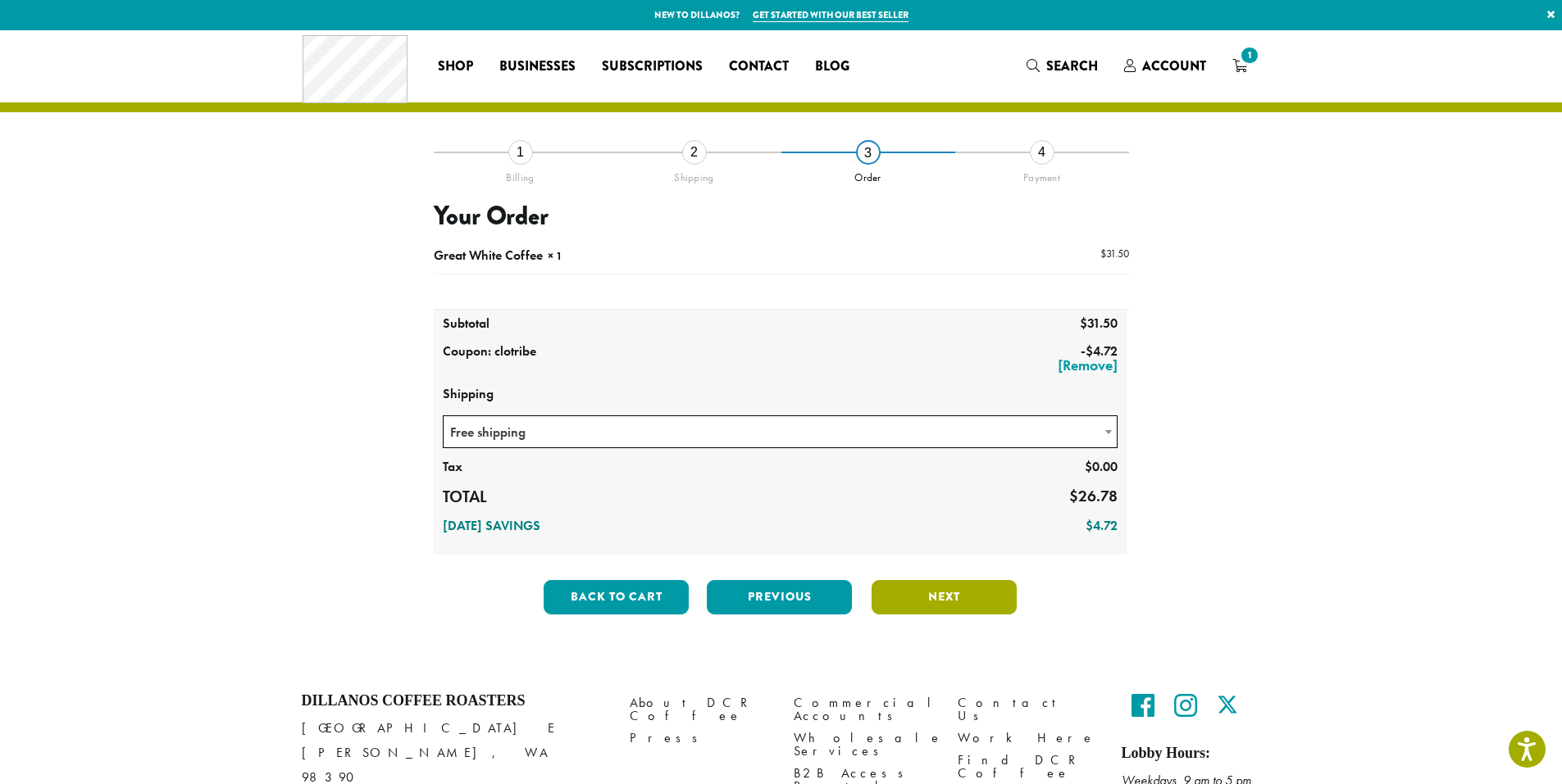
click at [933, 595] on button "Next" at bounding box center [944, 597] width 145 height 34
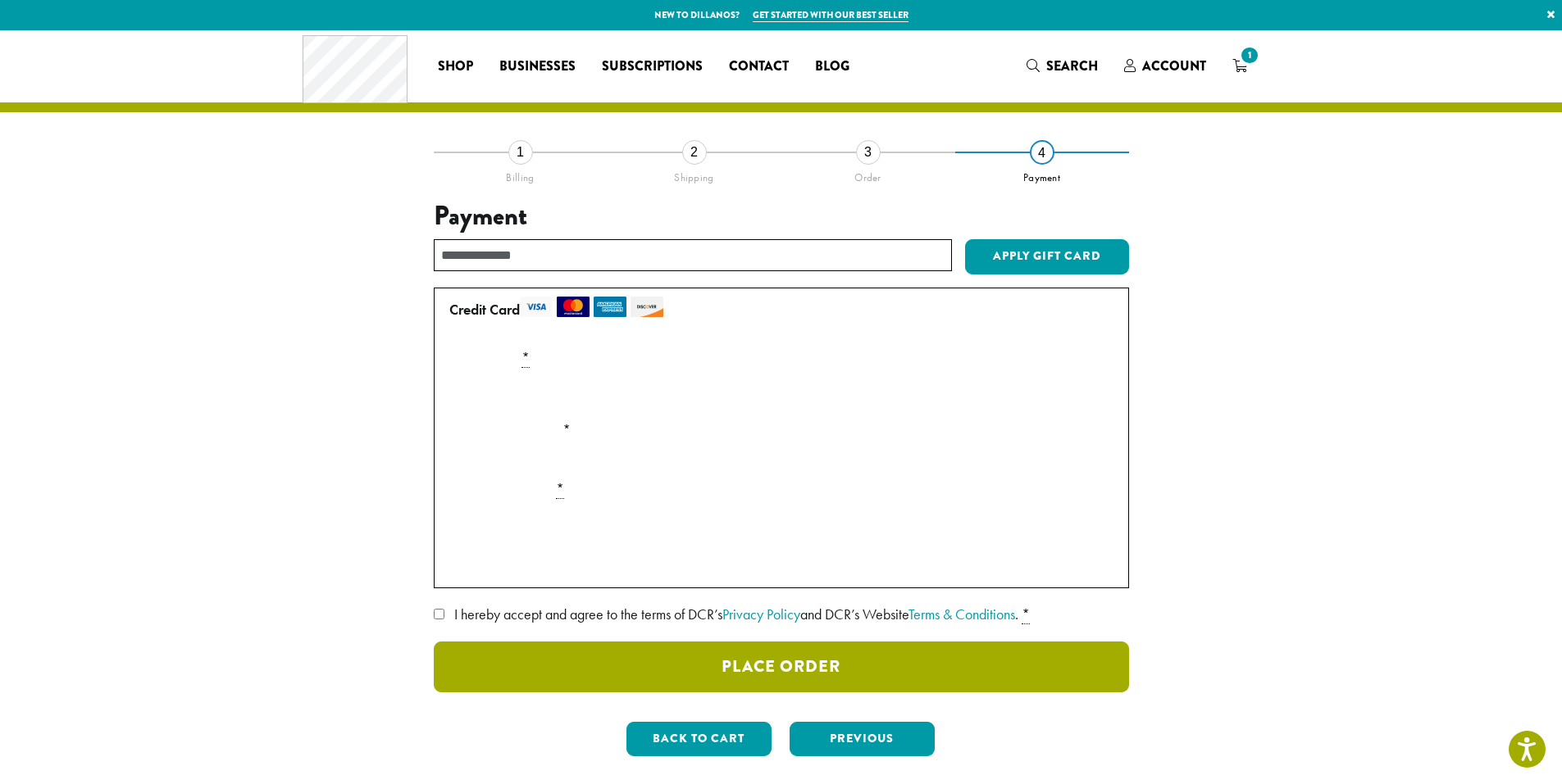
click at [796, 656] on button "Place Order" at bounding box center [782, 667] width 696 height 51
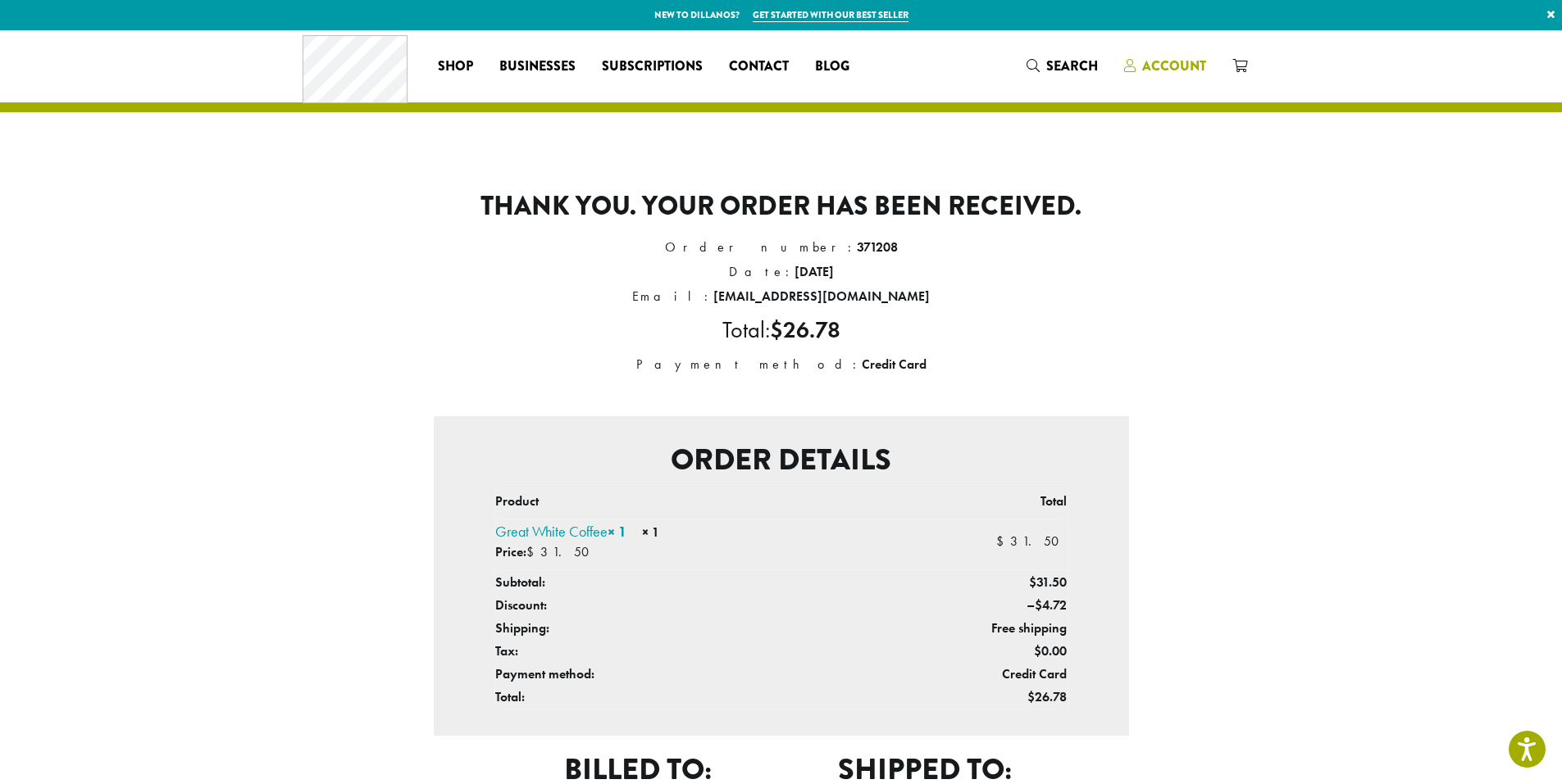
click at [1151, 57] on span "Account" at bounding box center [1174, 66] width 64 height 19
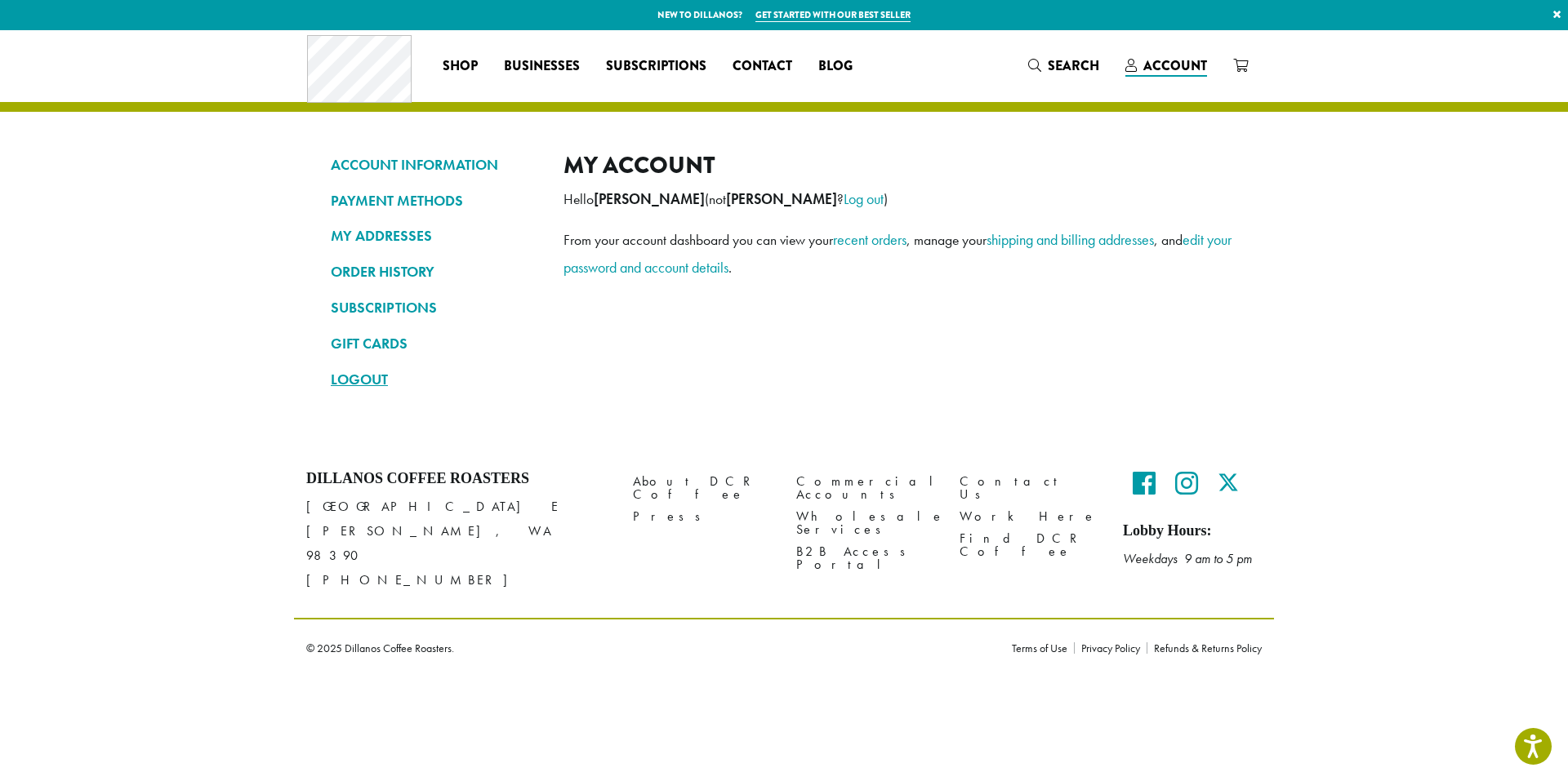
click at [356, 378] on link "LOGOUT" at bounding box center [435, 379] width 208 height 28
